Goal: Task Accomplishment & Management: Manage account settings

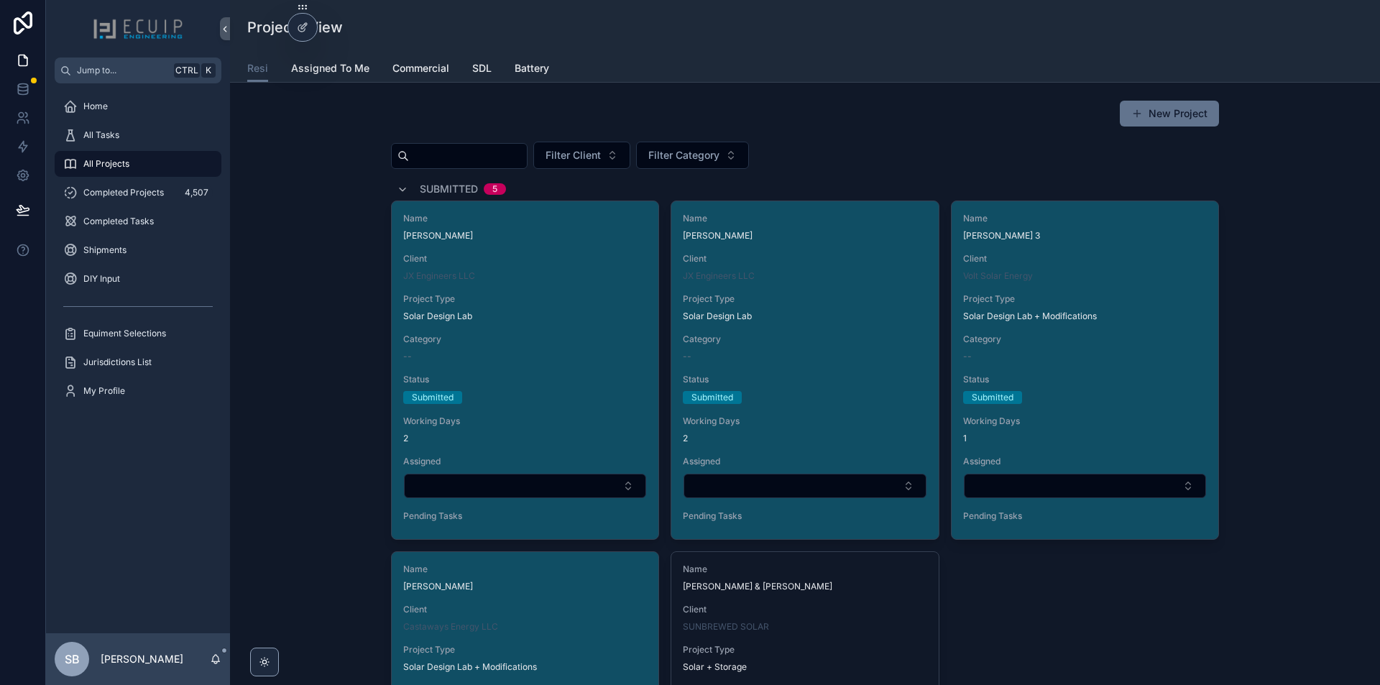
scroll to position [2225, 0]
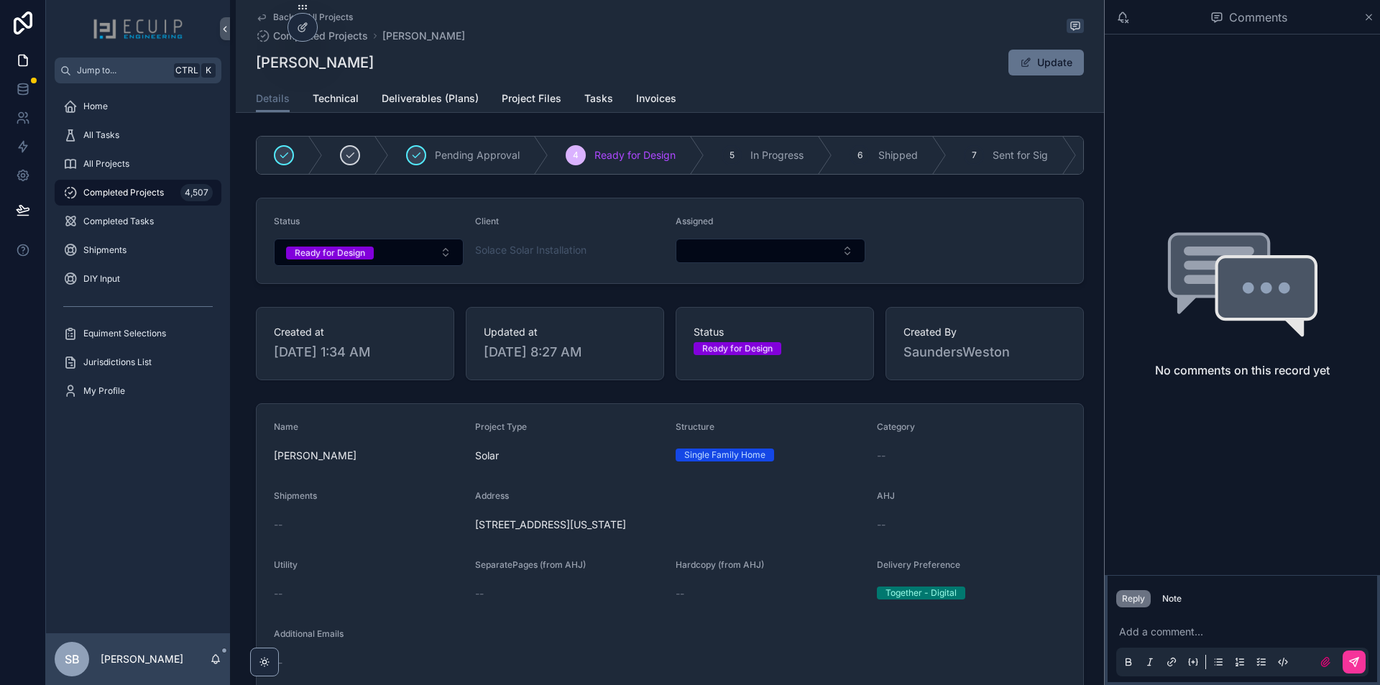
drag, startPoint x: 469, startPoint y: 535, endPoint x: 672, endPoint y: 532, distance: 202.7
click at [672, 532] on form "Name GEORGE MEYER Project Type Solar Structure Single Family Home Category -- S…" at bounding box center [670, 631] width 827 height 454
copy span "1807 Montana Ave Lynn Haven, FL 32444"
drag, startPoint x: 387, startPoint y: 70, endPoint x: 236, endPoint y: 56, distance: 150.9
click at [236, 56] on div "Back to All Projects Completed Projects GEORGE MEYER GEORGE MEYER Update Detail…" at bounding box center [670, 56] width 868 height 113
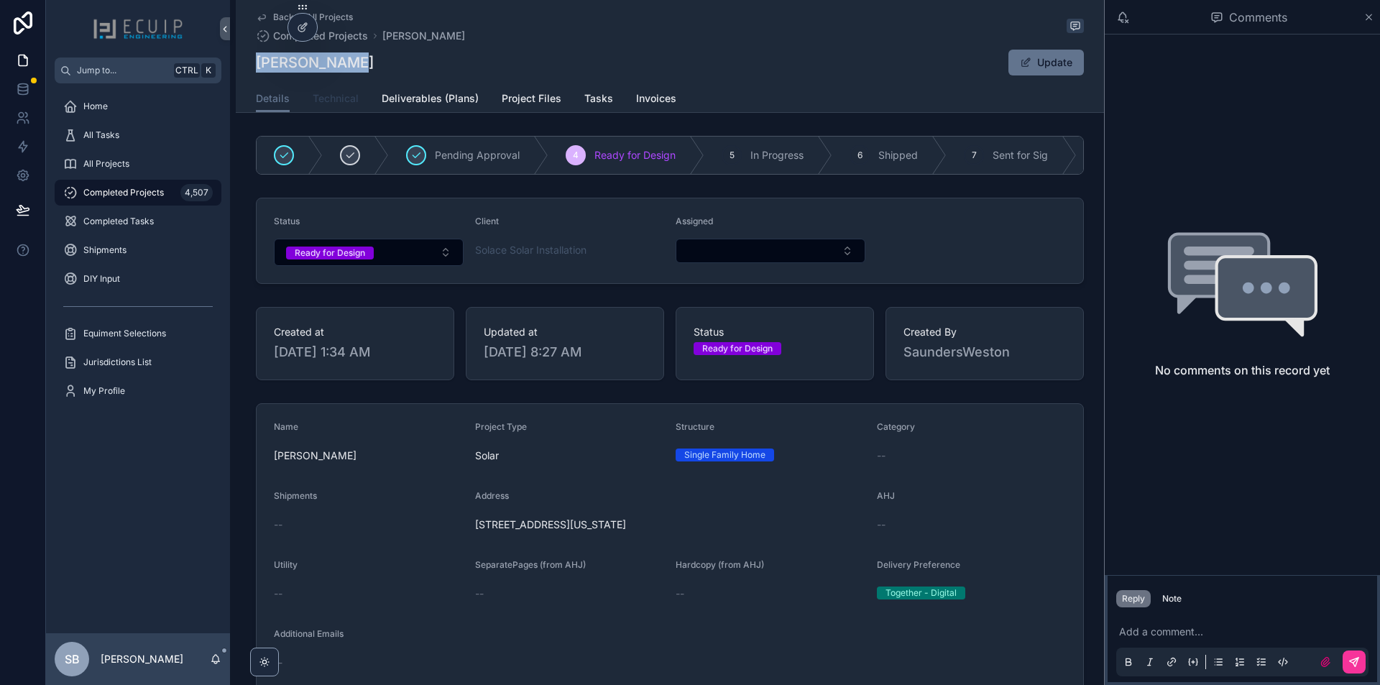
copy h1 "[PERSON_NAME]"
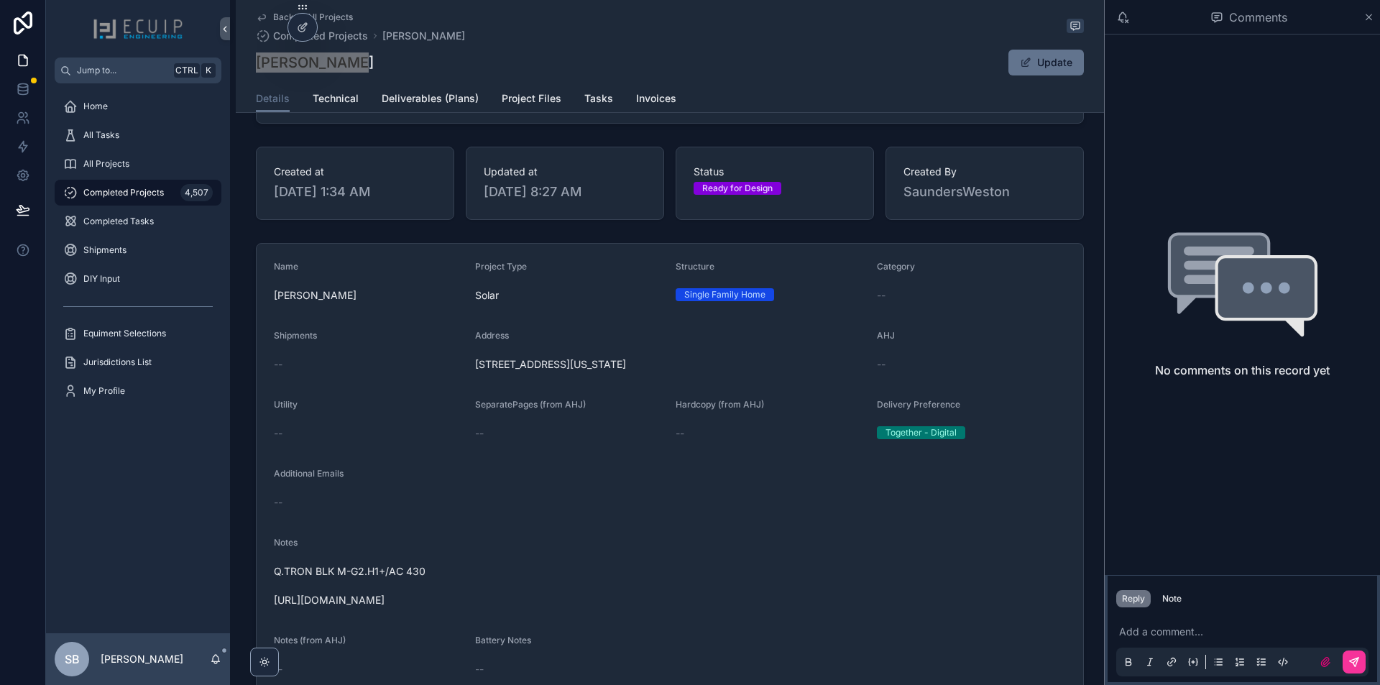
scroll to position [288, 0]
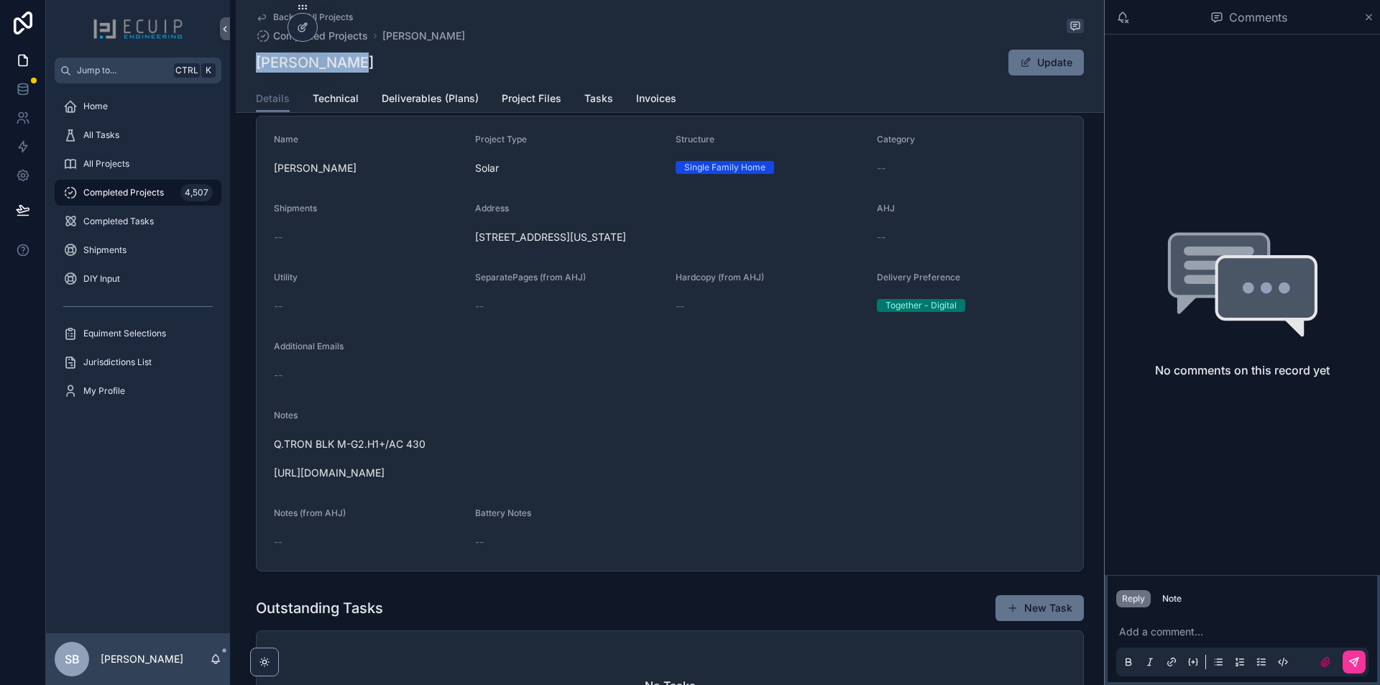
drag, startPoint x: 525, startPoint y: 482, endPoint x: 264, endPoint y: 490, distance: 261.0
click at [264, 490] on form "Name GEORGE MEYER Project Type Solar Structure Single Family Home Category -- S…" at bounding box center [670, 343] width 827 height 454
copy span "https://photos.app.goo.gl/ozaVCCngoeB1zbiK8"
click at [343, 101] on span "Technical" at bounding box center [336, 98] width 46 height 14
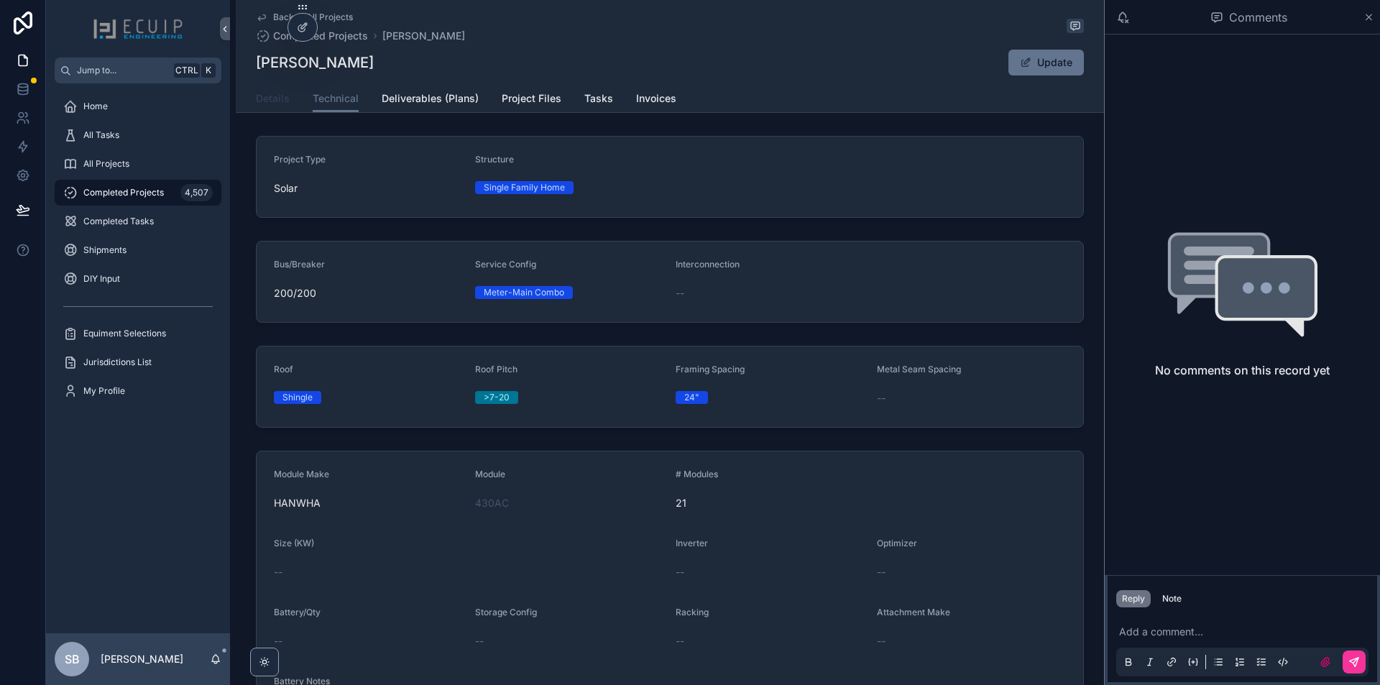
click at [277, 96] on span "Details" at bounding box center [273, 98] width 34 height 14
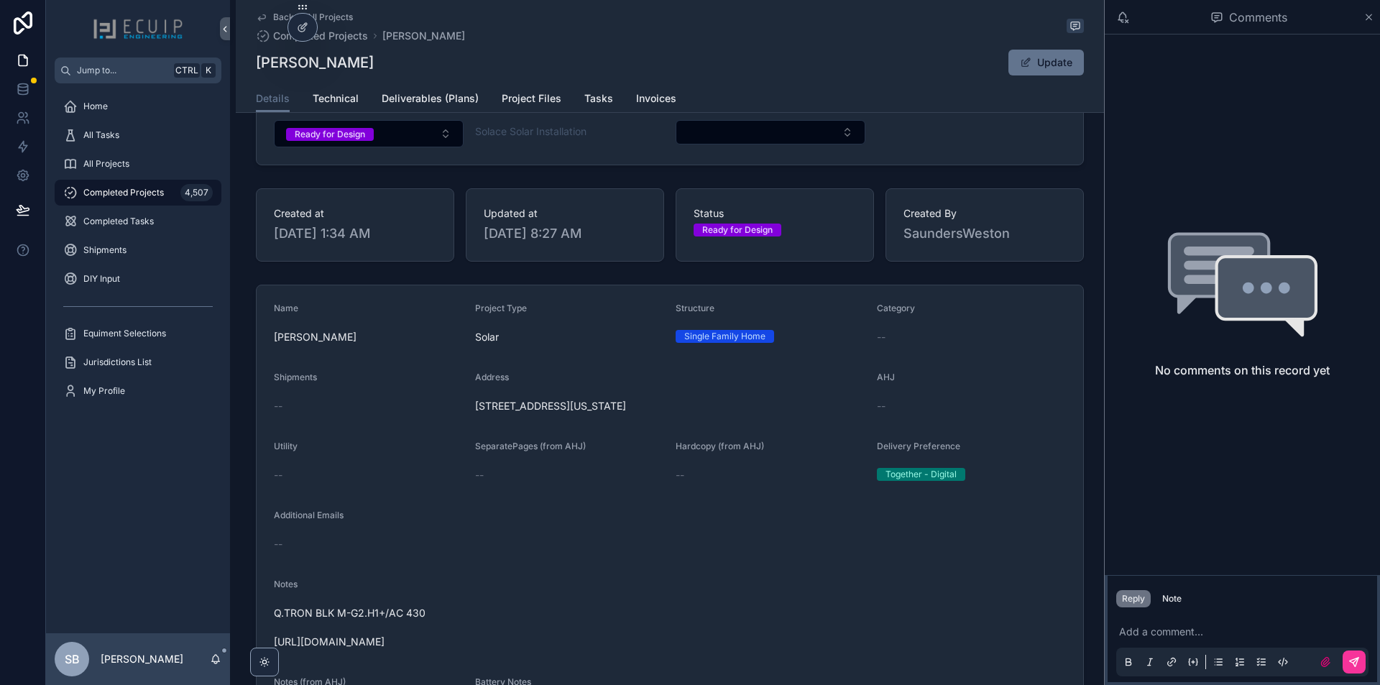
scroll to position [216, 0]
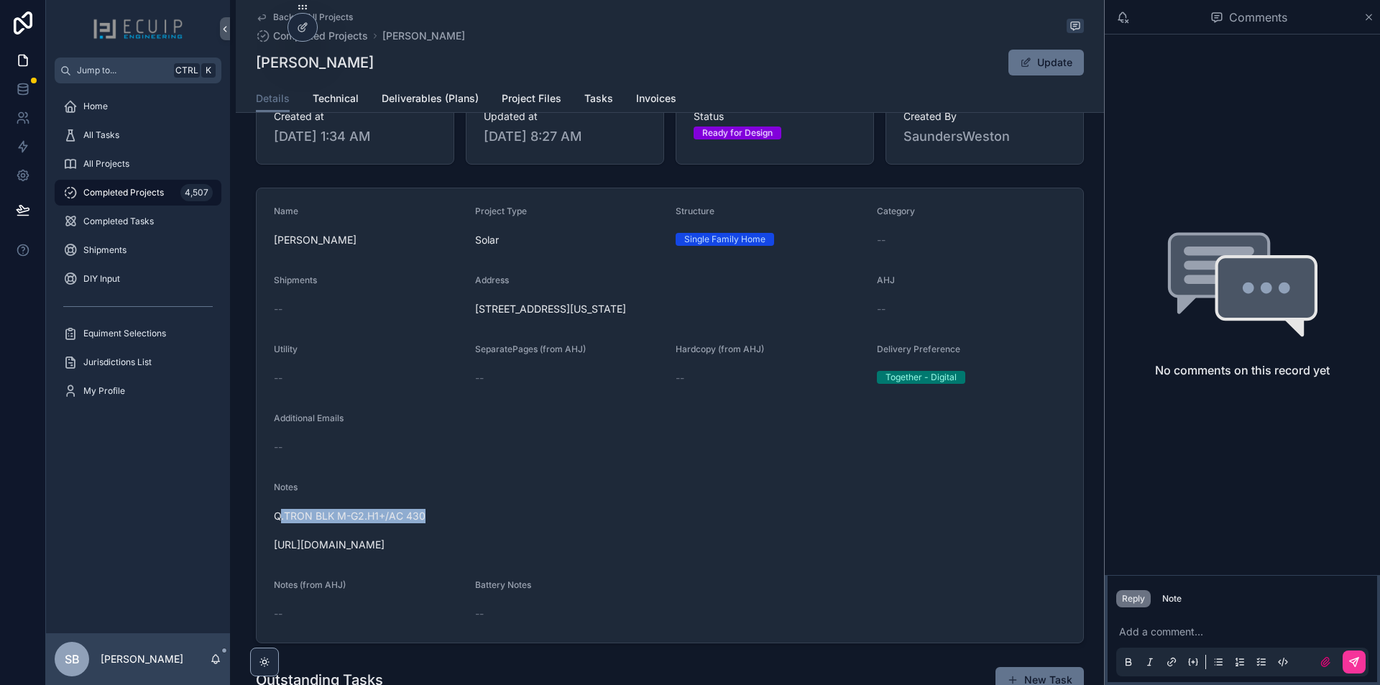
drag, startPoint x: 420, startPoint y: 523, endPoint x: 277, endPoint y: 523, distance: 143.0
click at [277, 523] on span "Q.TRON BLK M-G2.H1+/AC 430 https://photos.app.goo.gl/ozaVCCngoeB1zbiK8" at bounding box center [670, 530] width 792 height 43
click at [344, 100] on span "Technical" at bounding box center [336, 98] width 46 height 14
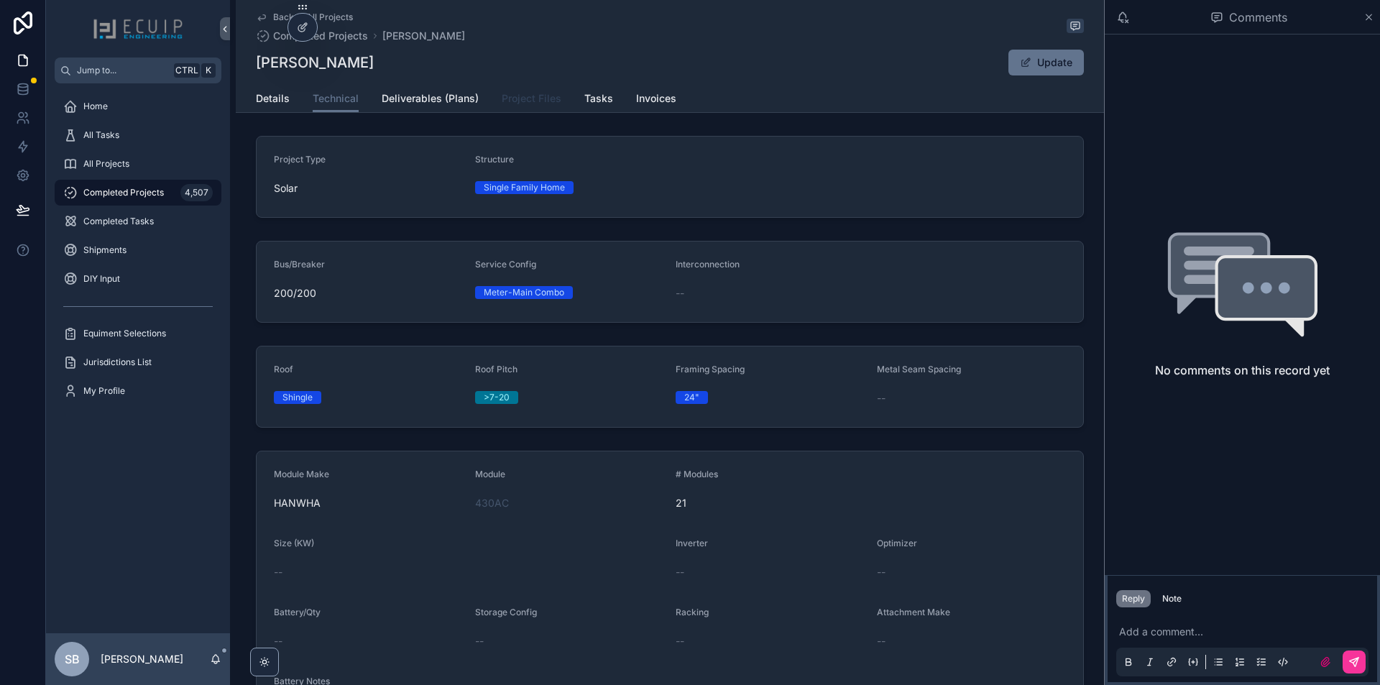
click at [523, 95] on span "Project Files" at bounding box center [532, 98] width 60 height 14
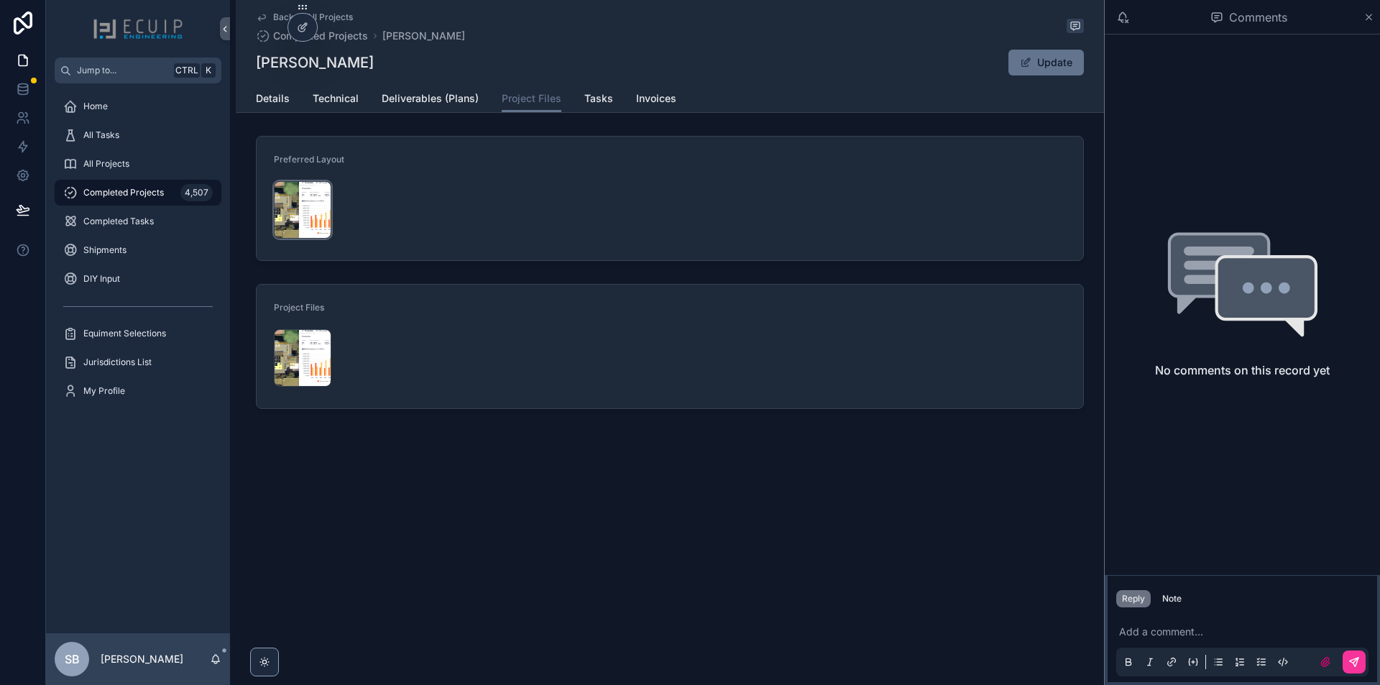
click at [293, 205] on div "Screenshot-2025-10-02-at-1.32.47-PM .png" at bounding box center [303, 210] width 58 height 58
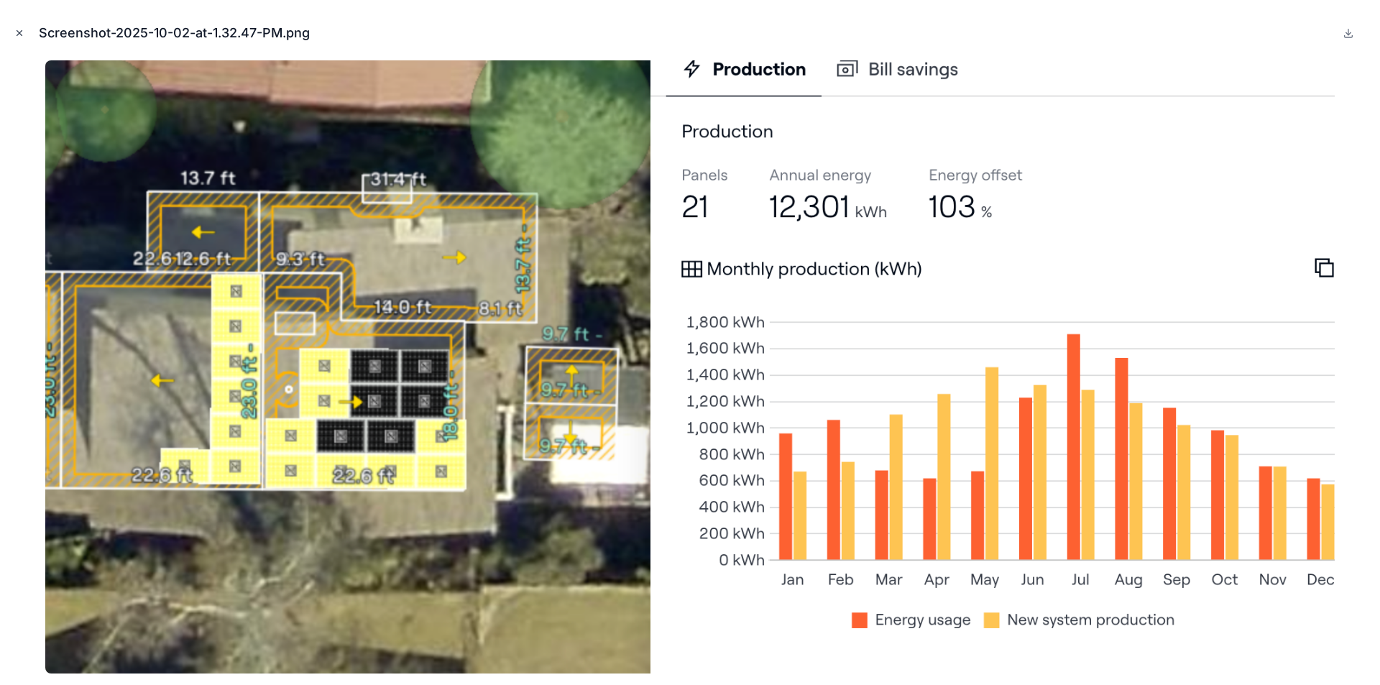
click at [22, 37] on icon "Close modal" at bounding box center [19, 33] width 10 height 10
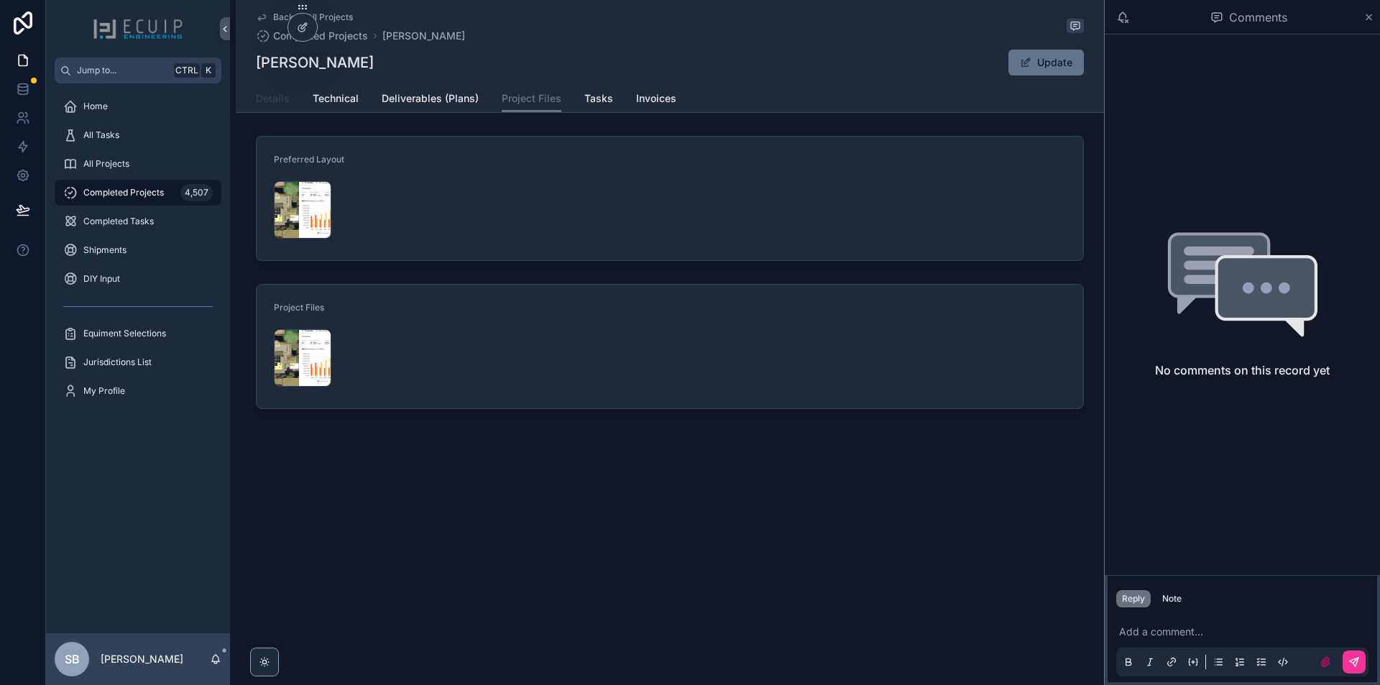
click at [268, 106] on link "Details" at bounding box center [273, 100] width 34 height 29
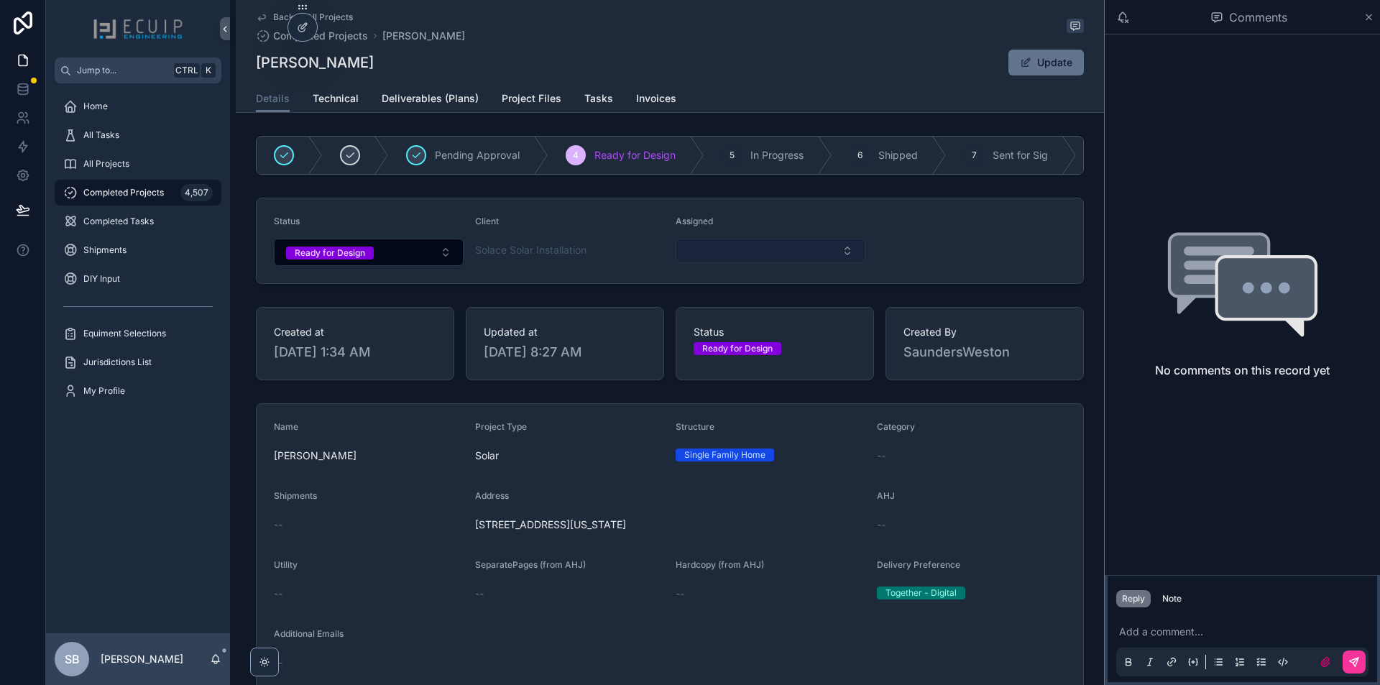
click at [804, 263] on button "Select Button" at bounding box center [771, 251] width 190 height 24
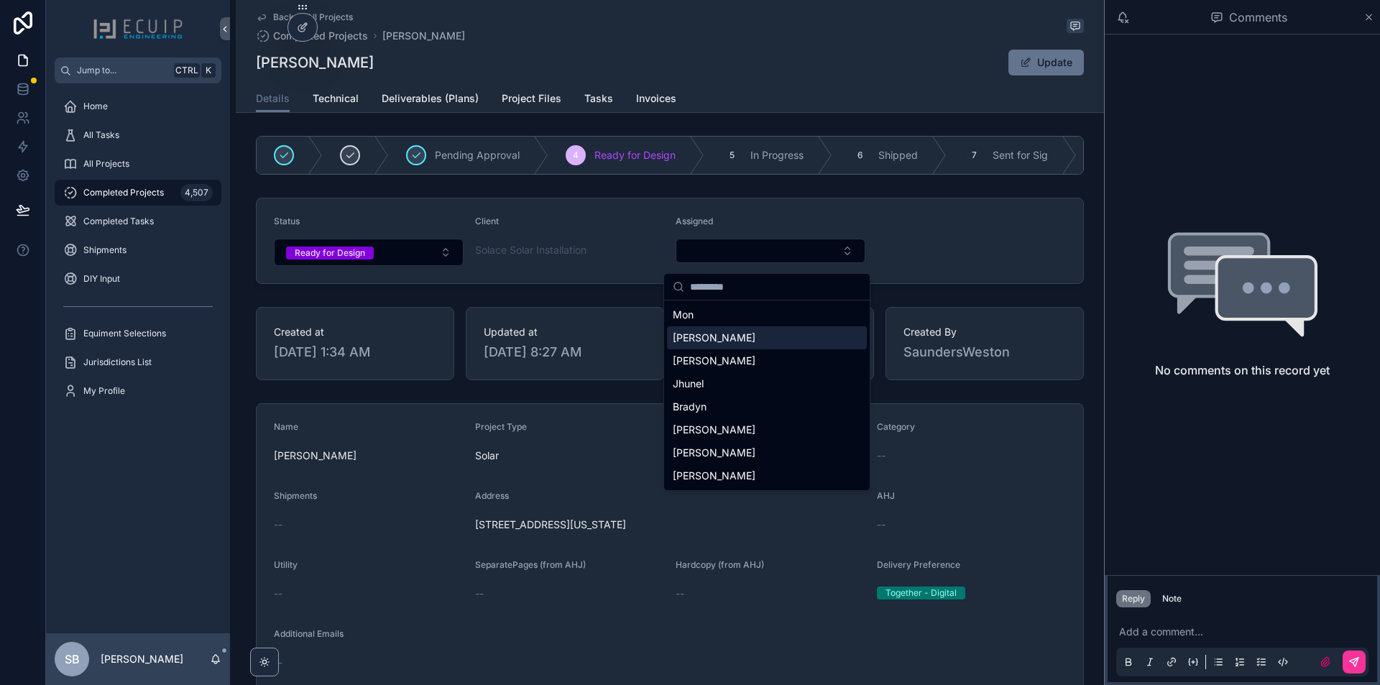
click at [722, 341] on div "[PERSON_NAME]" at bounding box center [767, 337] width 200 height 23
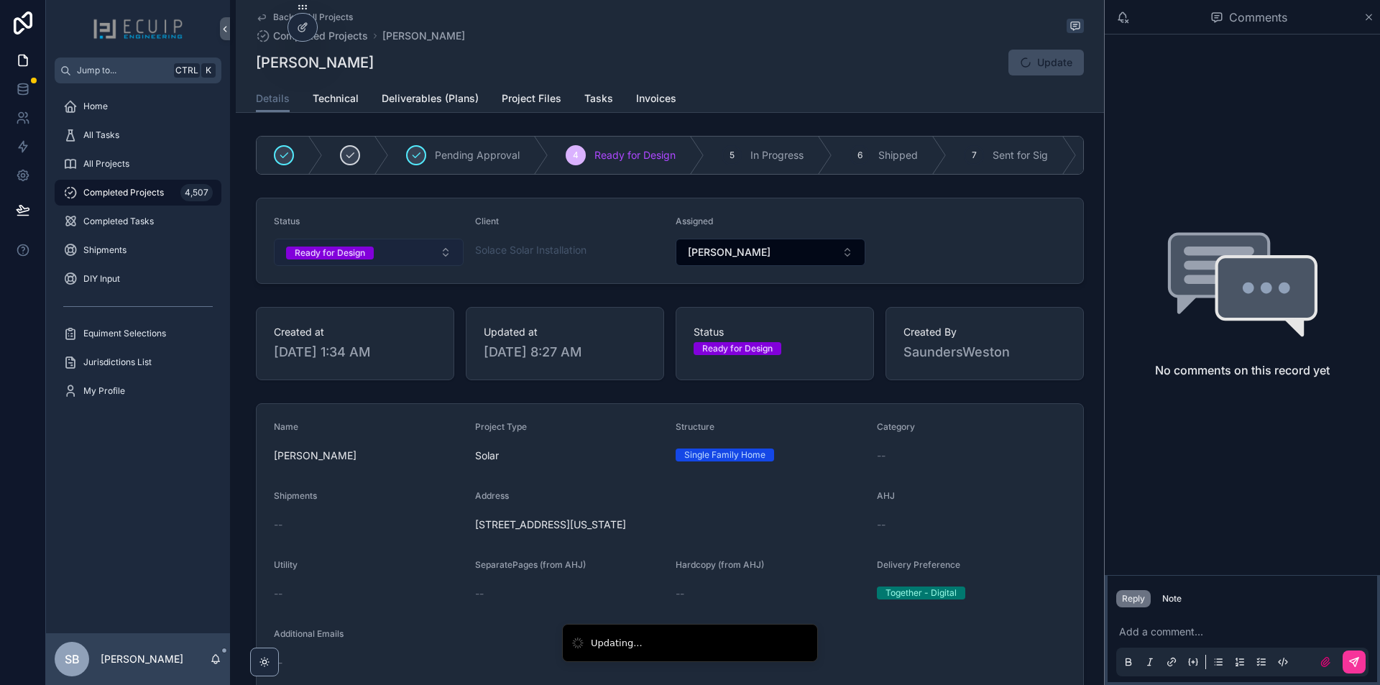
click at [429, 266] on button "Ready for Design" at bounding box center [369, 252] width 190 height 27
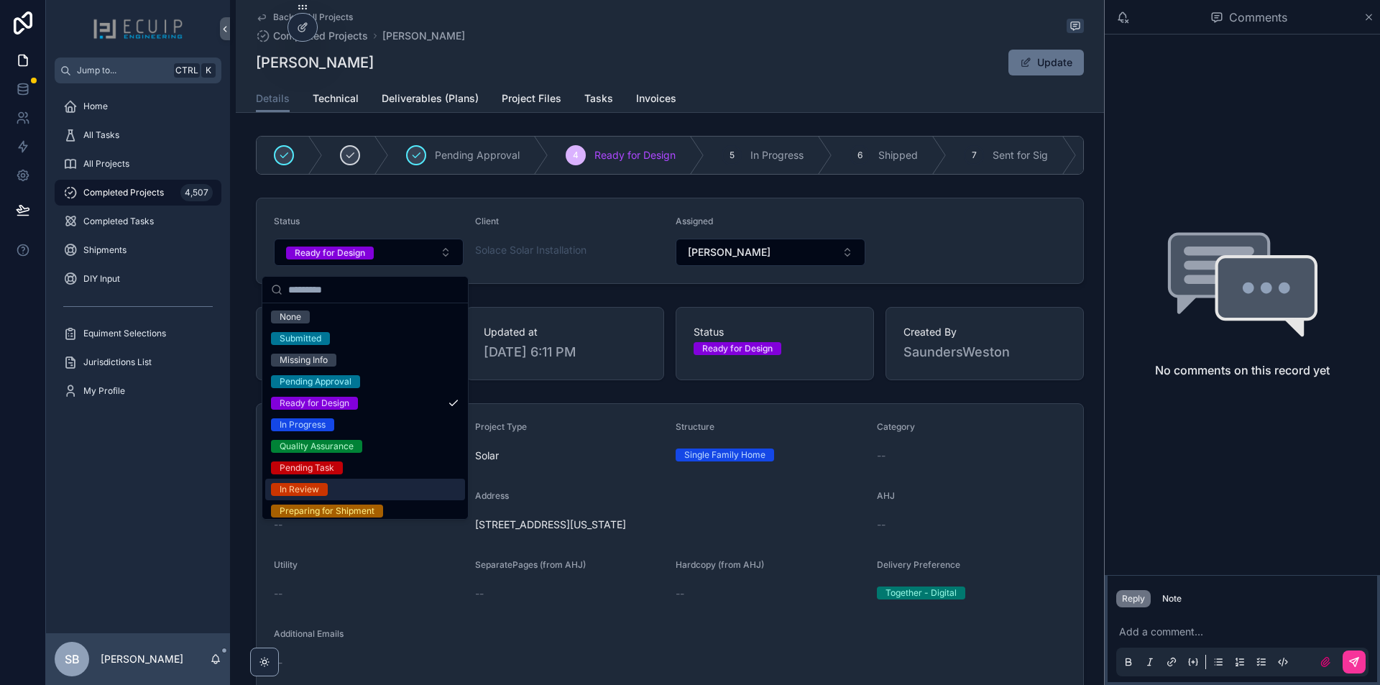
click at [341, 484] on div "In Review" at bounding box center [365, 490] width 200 height 22
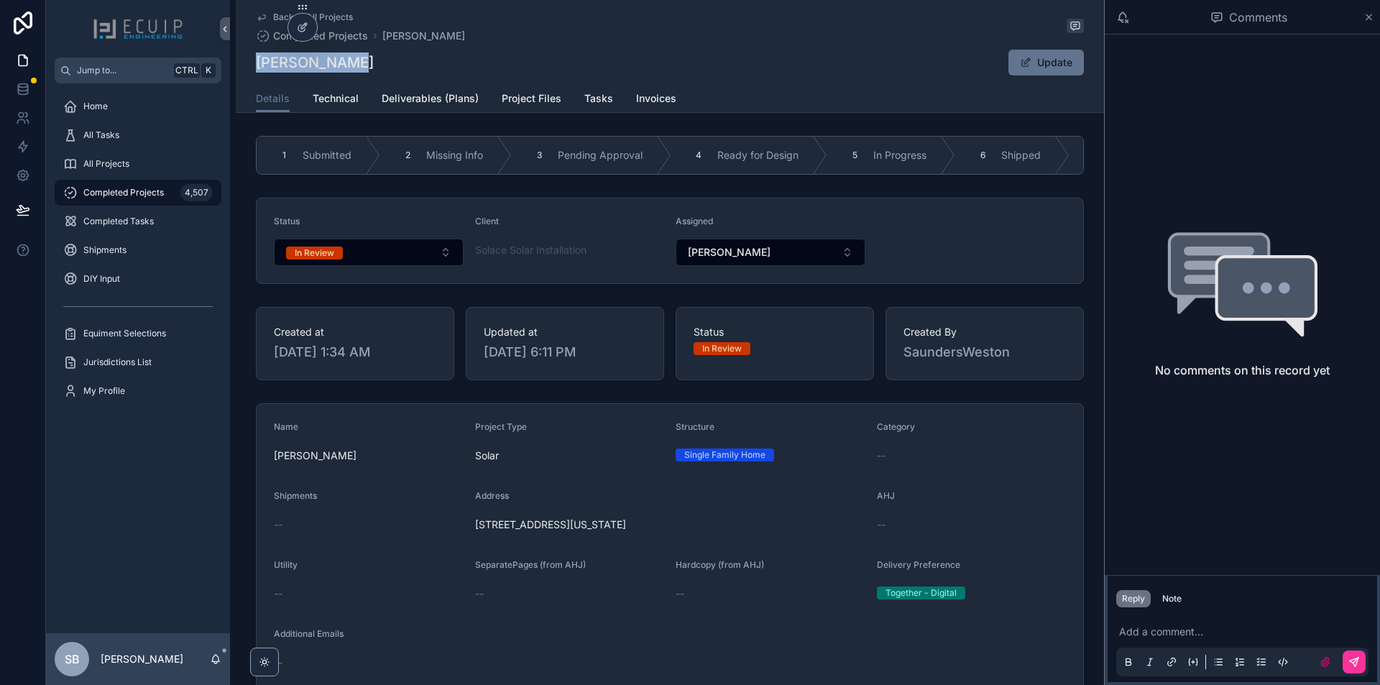
drag, startPoint x: 366, startPoint y: 73, endPoint x: 254, endPoint y: 67, distance: 112.3
click at [256, 65] on div "GEORGE MEYER Update" at bounding box center [670, 62] width 828 height 27
copy h1 "[PERSON_NAME]"
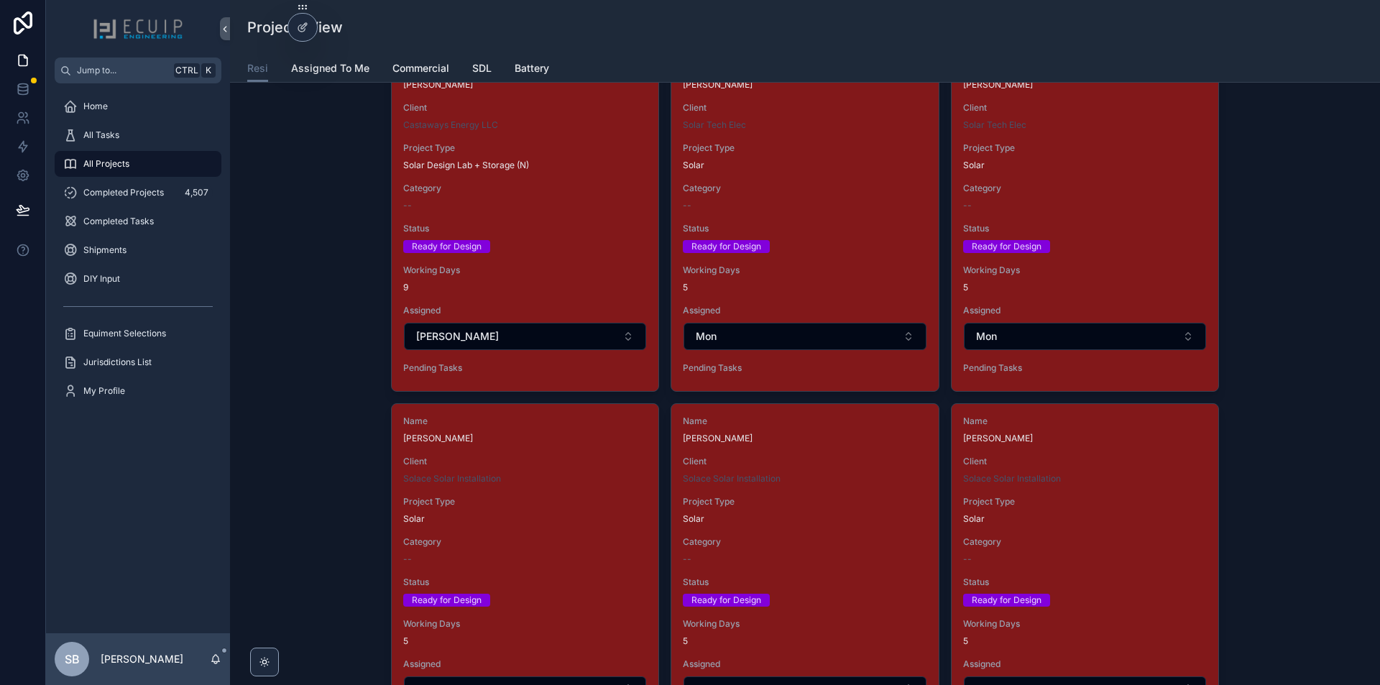
scroll to position [2154, 0]
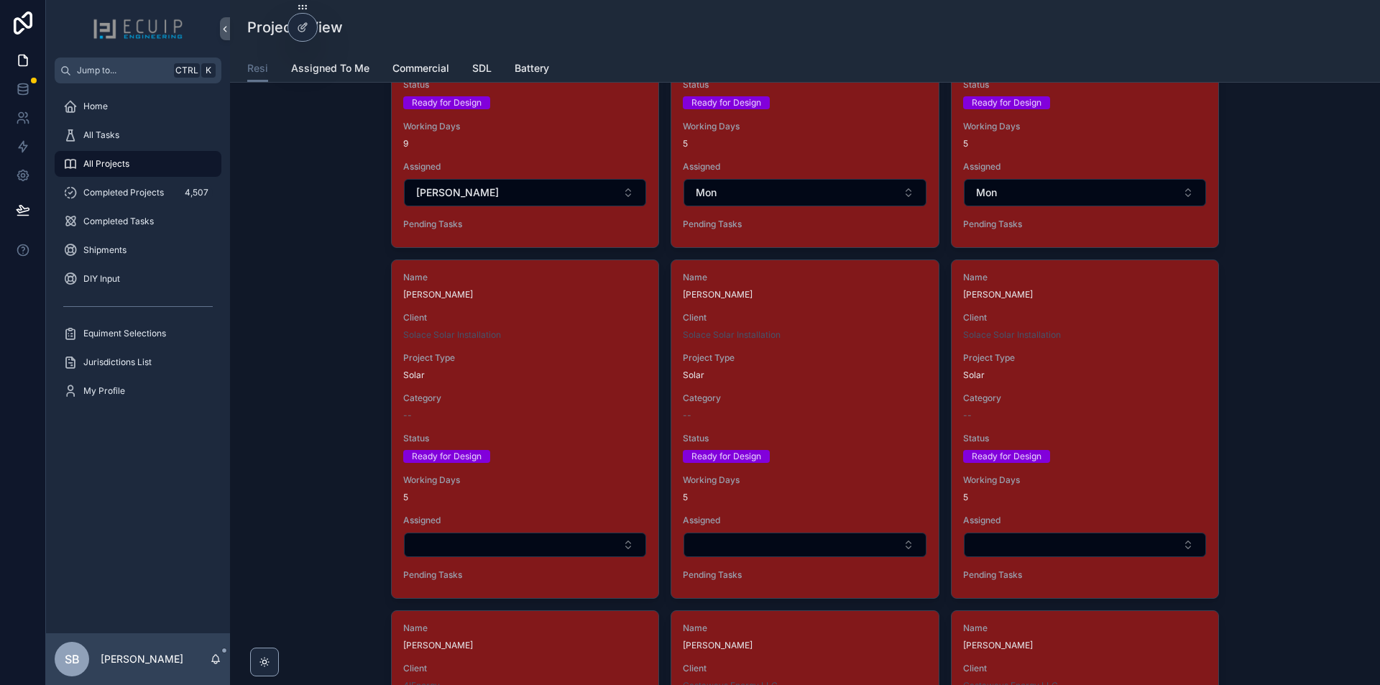
click at [553, 346] on div "Name CARLTON KRAFT Client Solace Solar Installation Project Type Solar Category…" at bounding box center [525, 429] width 267 height 338
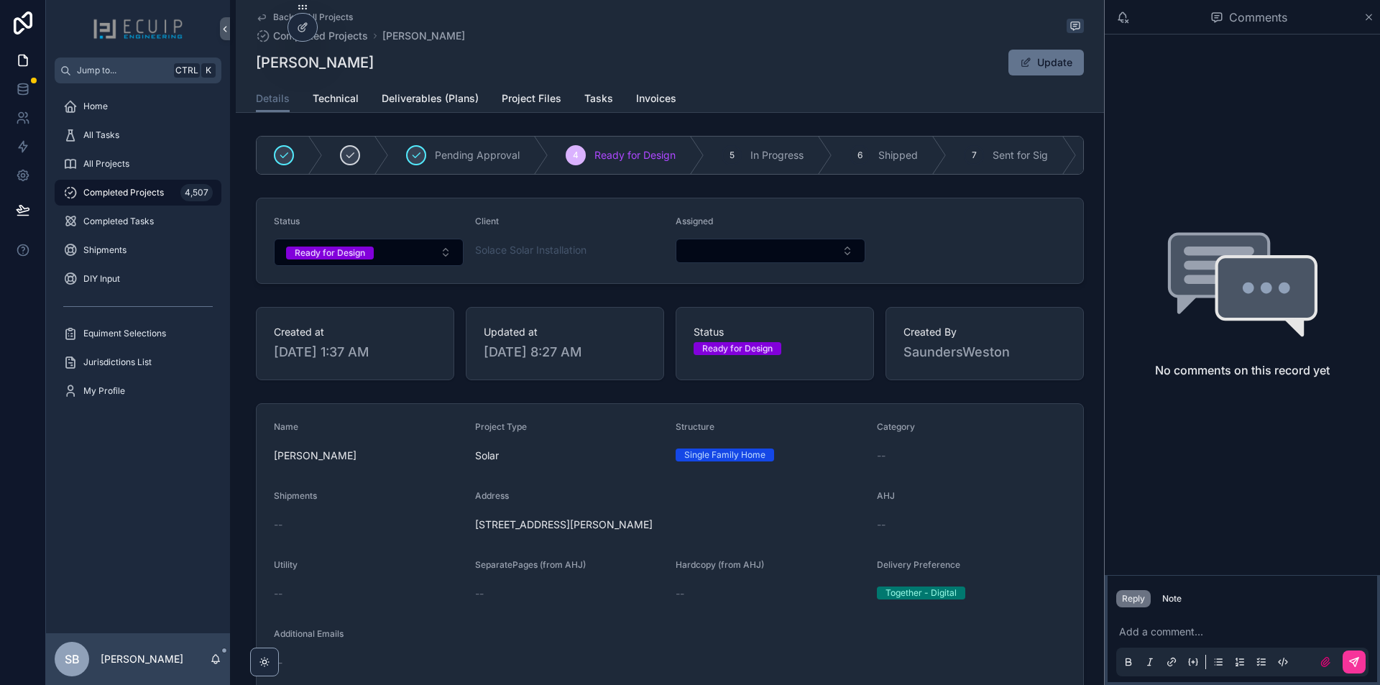
drag, startPoint x: 668, startPoint y: 535, endPoint x: 472, endPoint y: 540, distance: 196.3
click at [475, 536] on div "18 Kennington Dr Pensacola, FL 32507" at bounding box center [670, 524] width 390 height 23
copy span "18 Kennington Dr Pensacola, FL 32507"
